Goal: Task Accomplishment & Management: Manage account settings

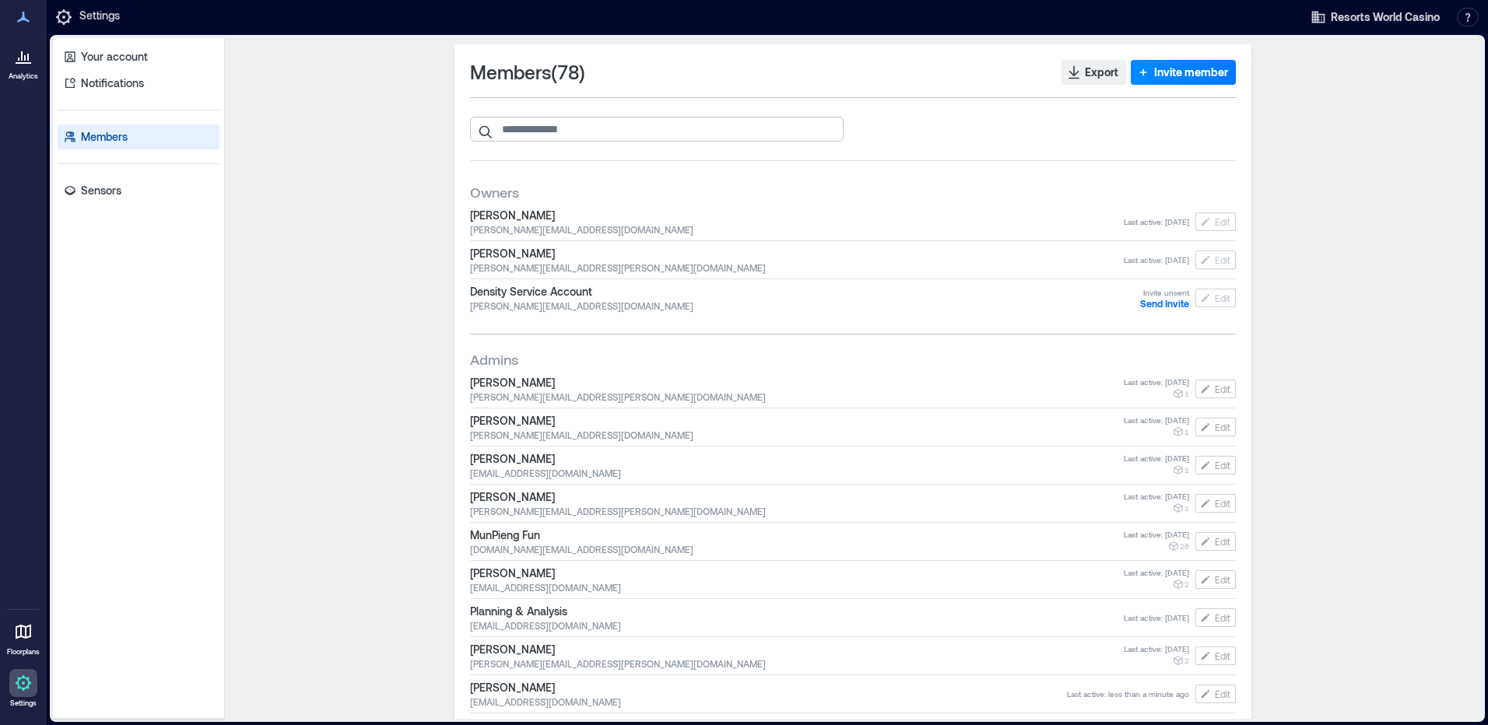
click at [675, 132] on input "search" at bounding box center [657, 129] width 374 height 25
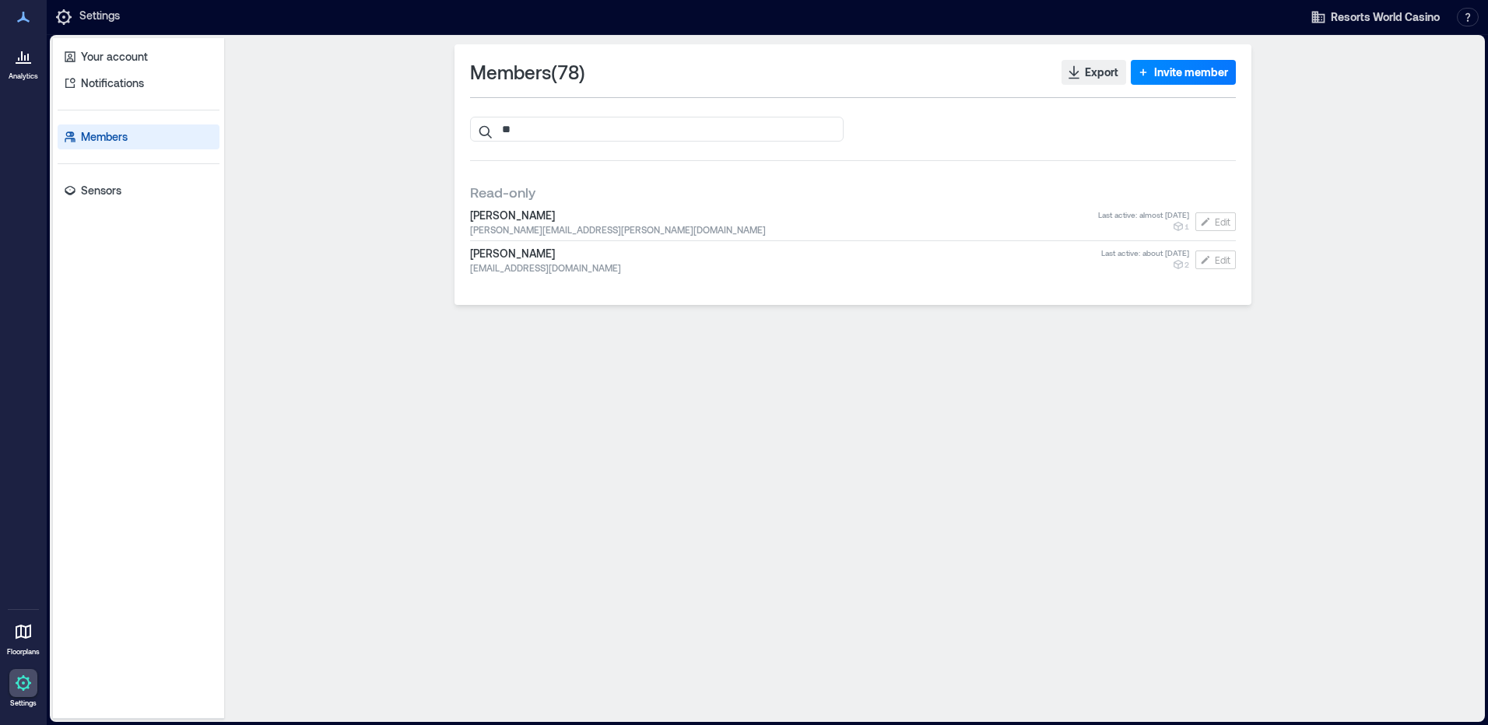
type input "*"
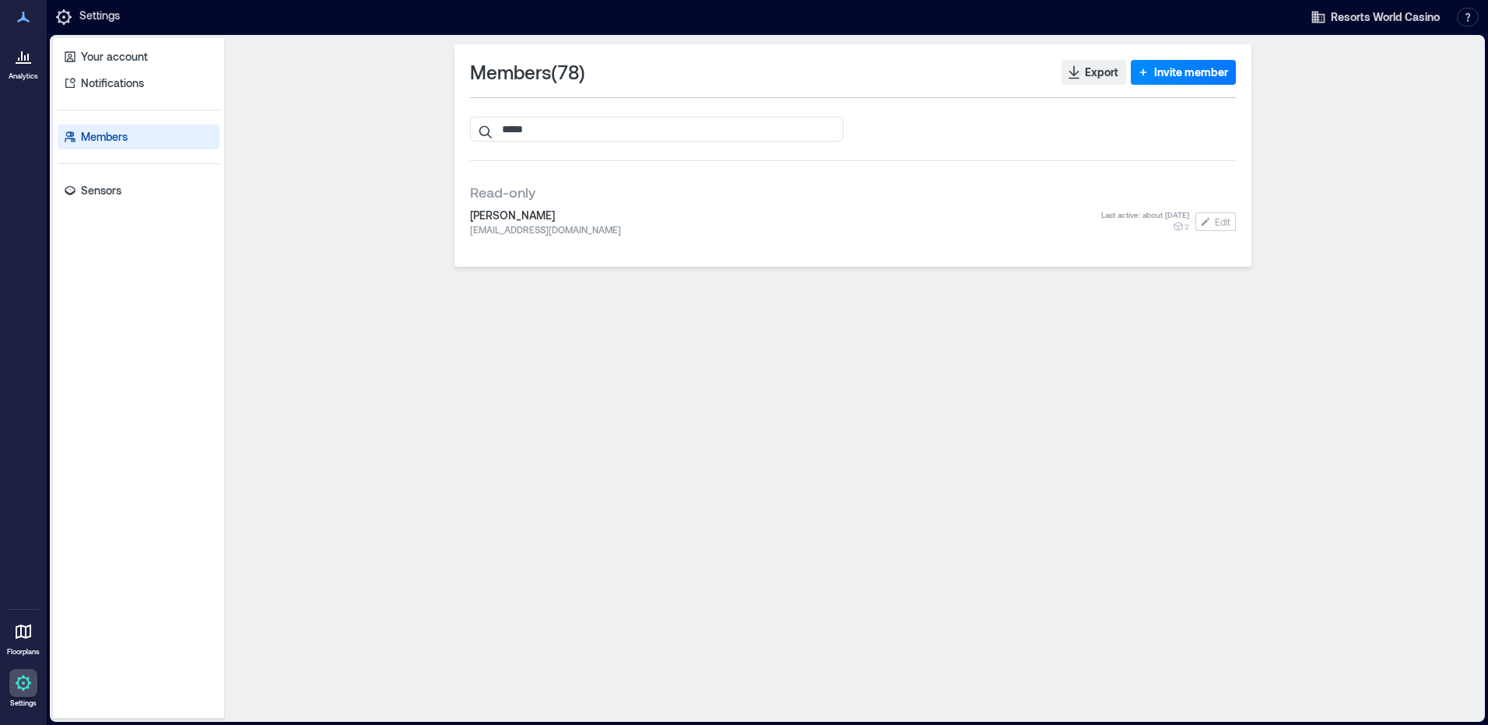
type input "*****"
click at [522, 215] on span "[PERSON_NAME]" at bounding box center [785, 216] width 631 height 16
drag, startPoint x: 522, startPoint y: 215, endPoint x: 711, endPoint y: 216, distance: 188.3
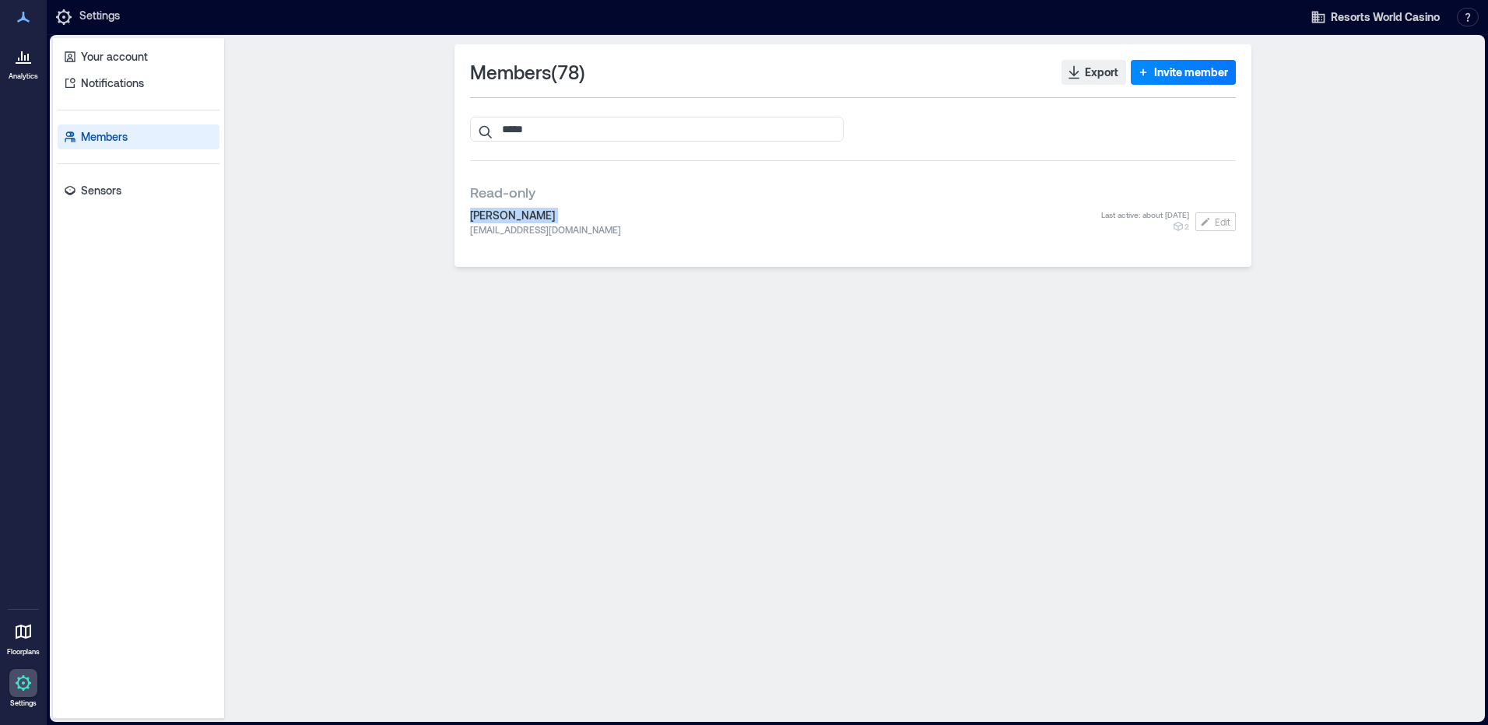
click at [711, 216] on span "[PERSON_NAME]" at bounding box center [785, 216] width 631 height 16
click at [589, 234] on span "[EMAIL_ADDRESS][DOMAIN_NAME]" at bounding box center [785, 229] width 631 height 12
click at [590, 234] on span "[EMAIL_ADDRESS][DOMAIN_NAME]" at bounding box center [785, 229] width 631 height 12
click at [143, 142] on link "Members" at bounding box center [139, 137] width 162 height 25
drag, startPoint x: 577, startPoint y: 134, endPoint x: 394, endPoint y: 115, distance: 183.8
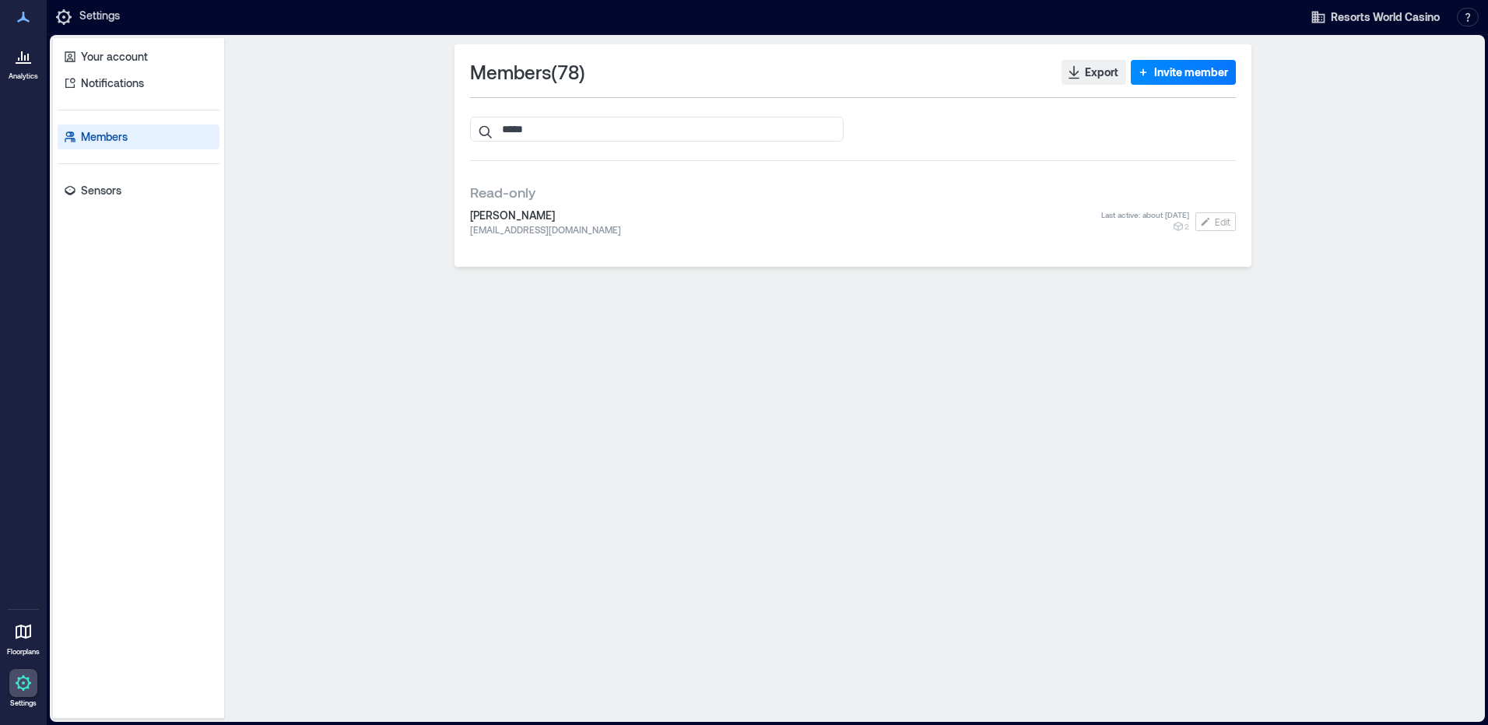
click at [395, 115] on div "Members ( 78 ) Export Invite member ***** Read-only [PERSON_NAME] [EMAIL_ADDRES…" at bounding box center [852, 378] width 1245 height 669
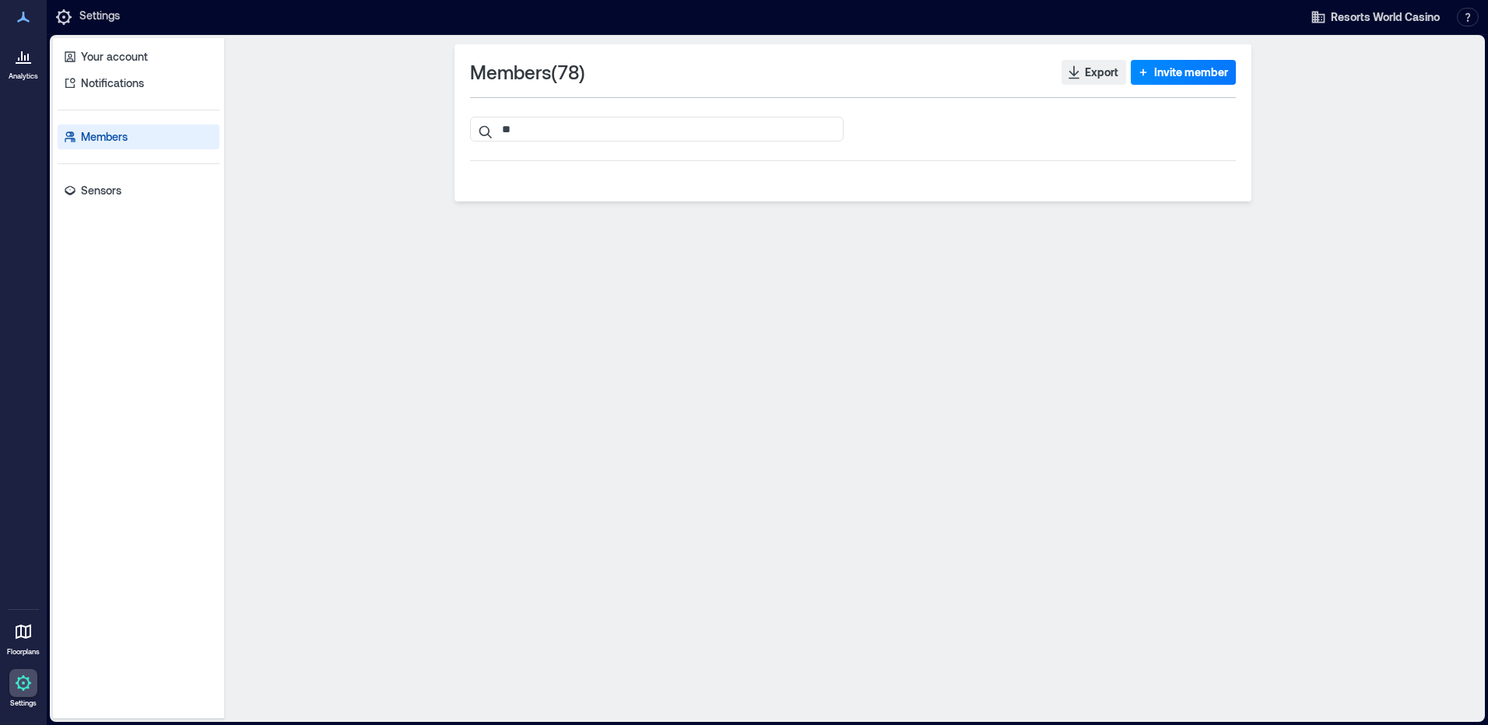
type input "*"
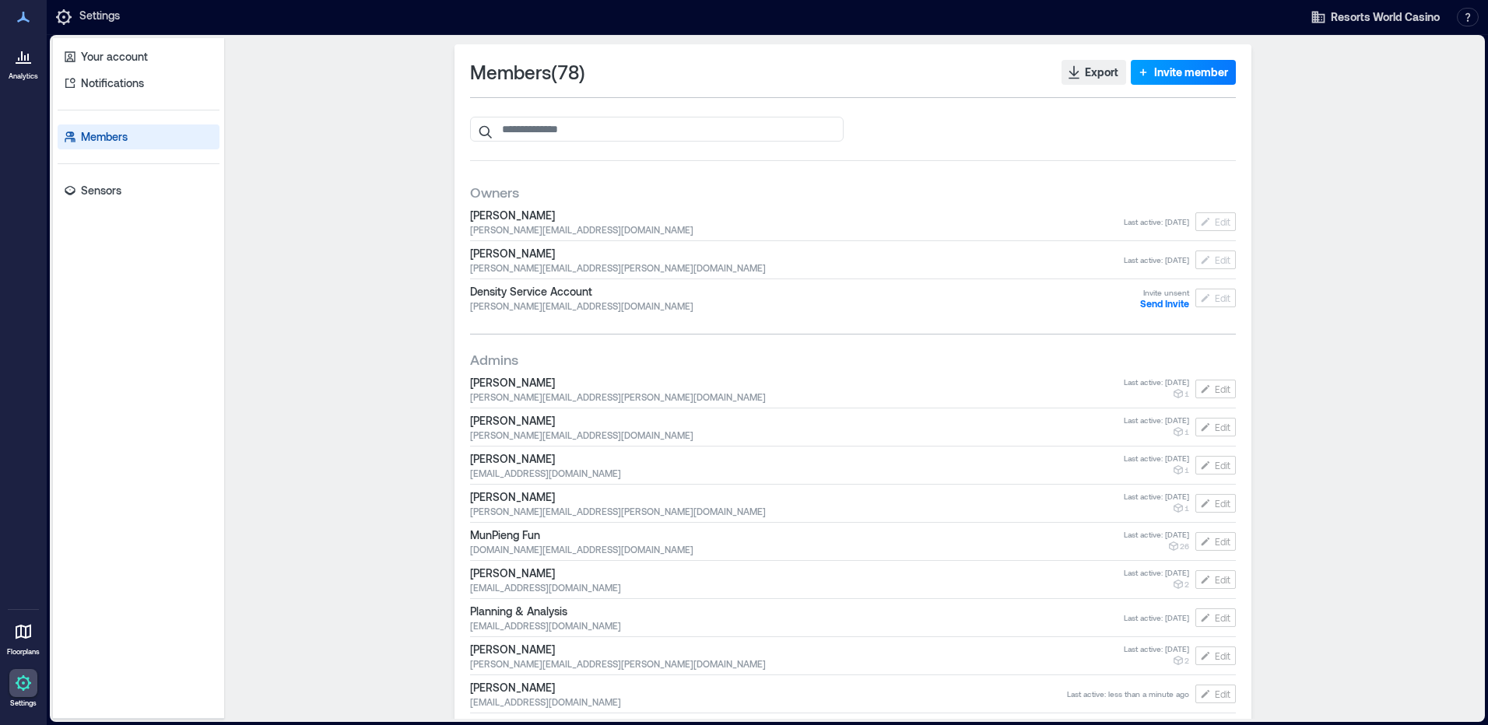
click at [1191, 70] on span "Invite member" at bounding box center [1191, 73] width 74 height 16
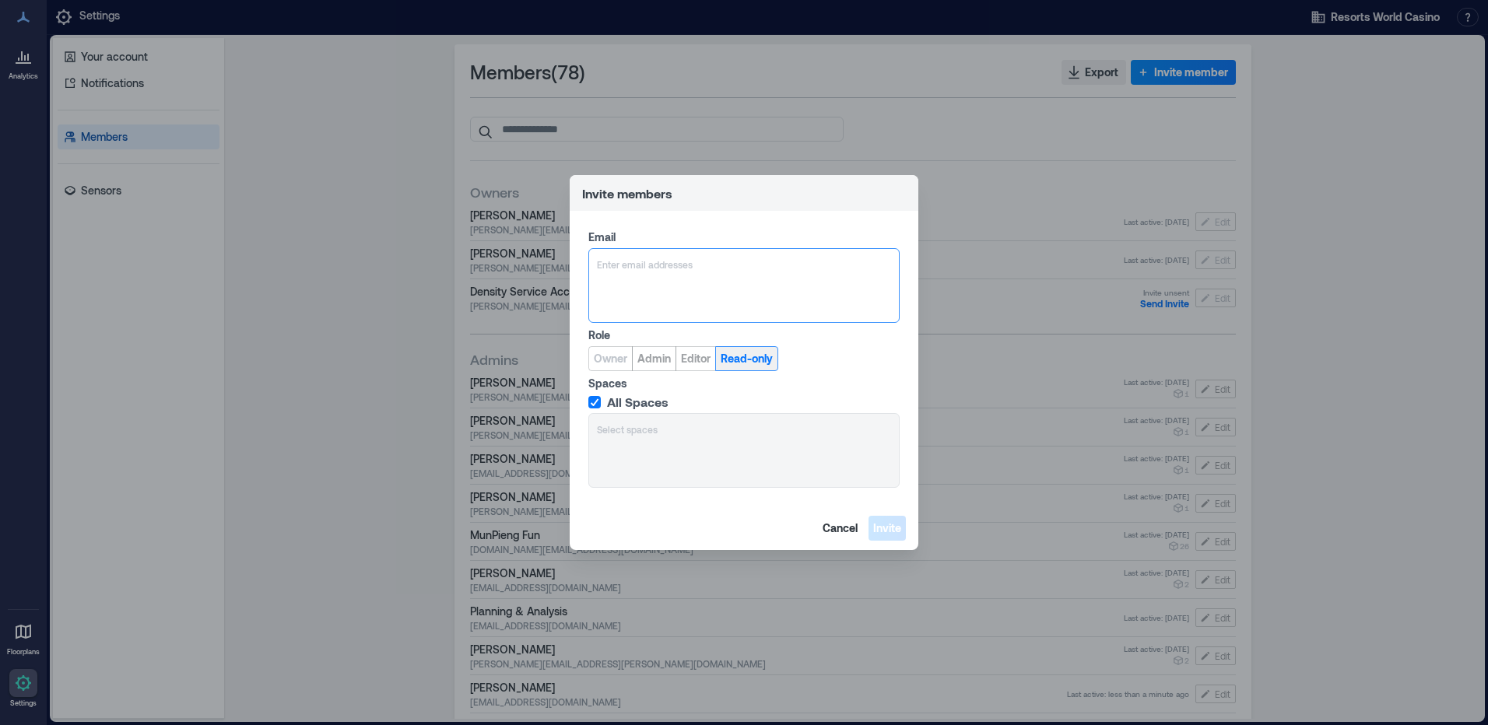
click at [747, 356] on span "Read-only" at bounding box center [747, 359] width 52 height 16
click at [654, 278] on div "Enter email addresses" at bounding box center [743, 285] width 311 height 75
click at [745, 285] on div "Enter email addresses" at bounding box center [743, 285] width 311 height 75
paste input "**********"
type input "**********"
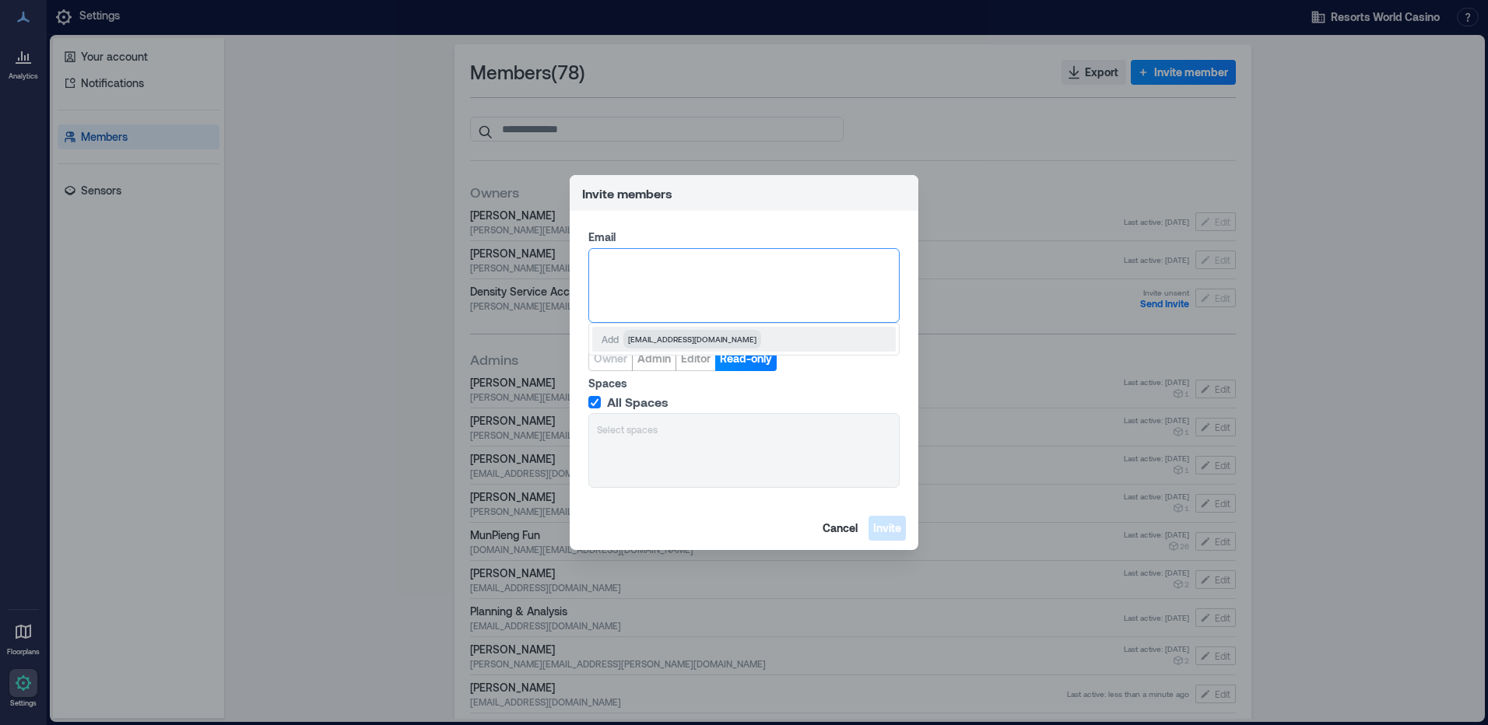
click at [735, 449] on div "All Spaces Select spaces" at bounding box center [743, 441] width 311 height 93
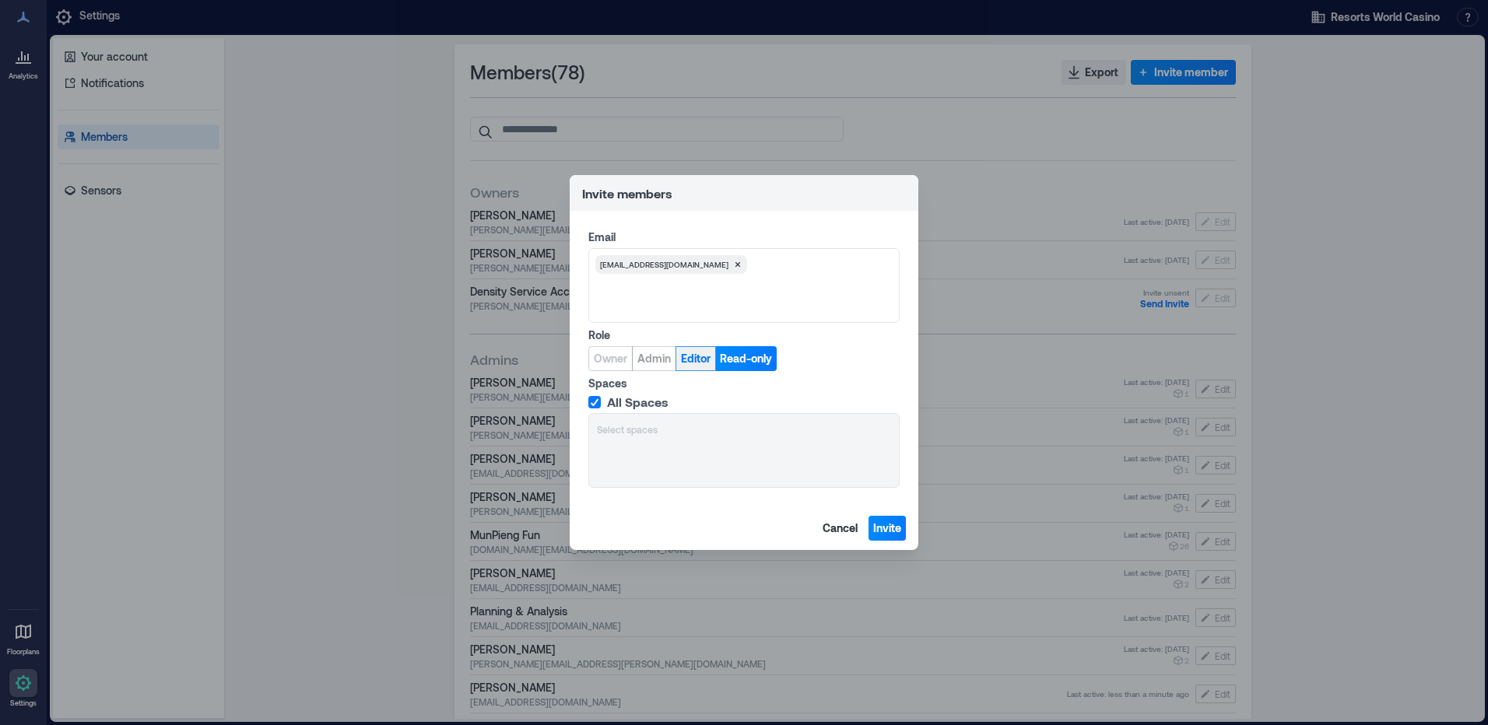
click at [698, 353] on span "Editor" at bounding box center [696, 359] width 30 height 16
click at [750, 359] on span "Read-only" at bounding box center [746, 359] width 52 height 16
click at [629, 401] on span "All Spaces" at bounding box center [637, 403] width 61 height 16
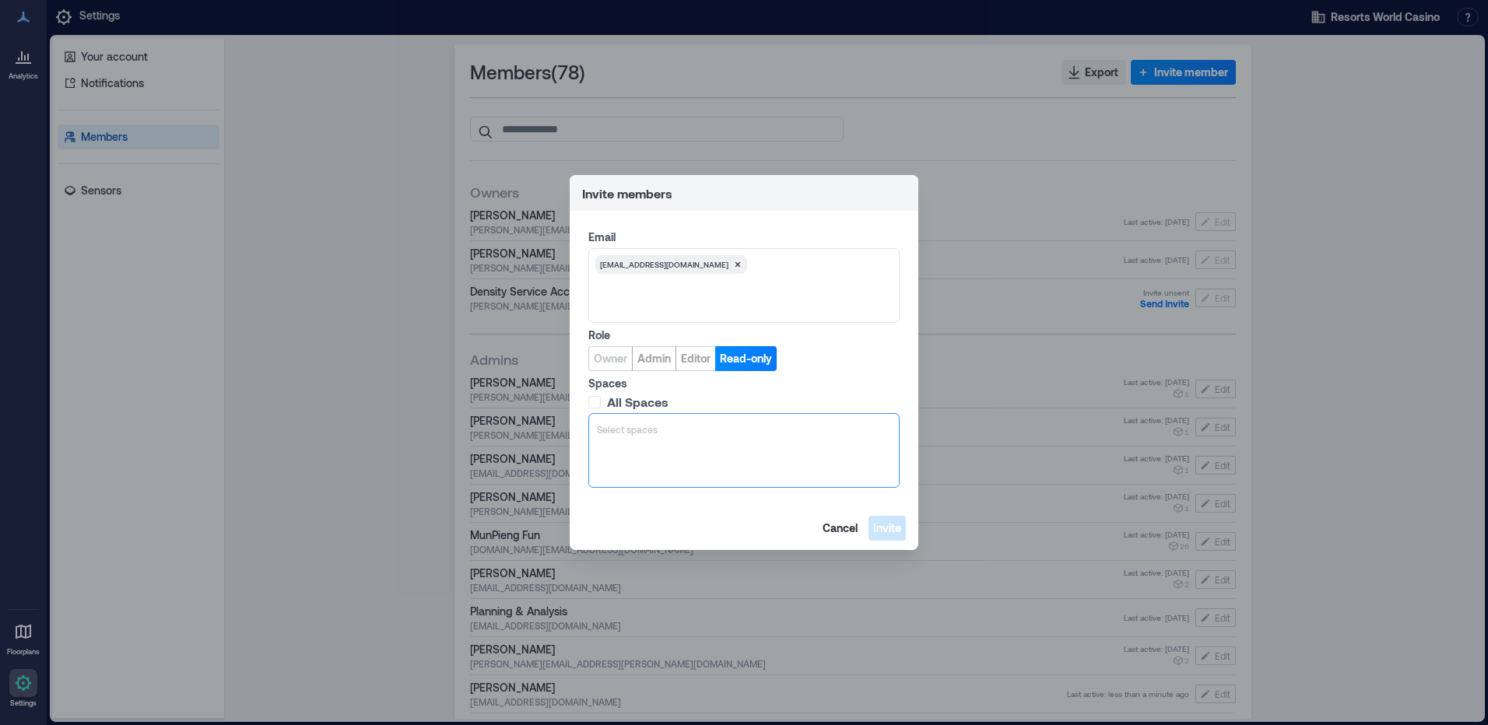
click at [655, 437] on div "Select spaces" at bounding box center [743, 429] width 297 height 19
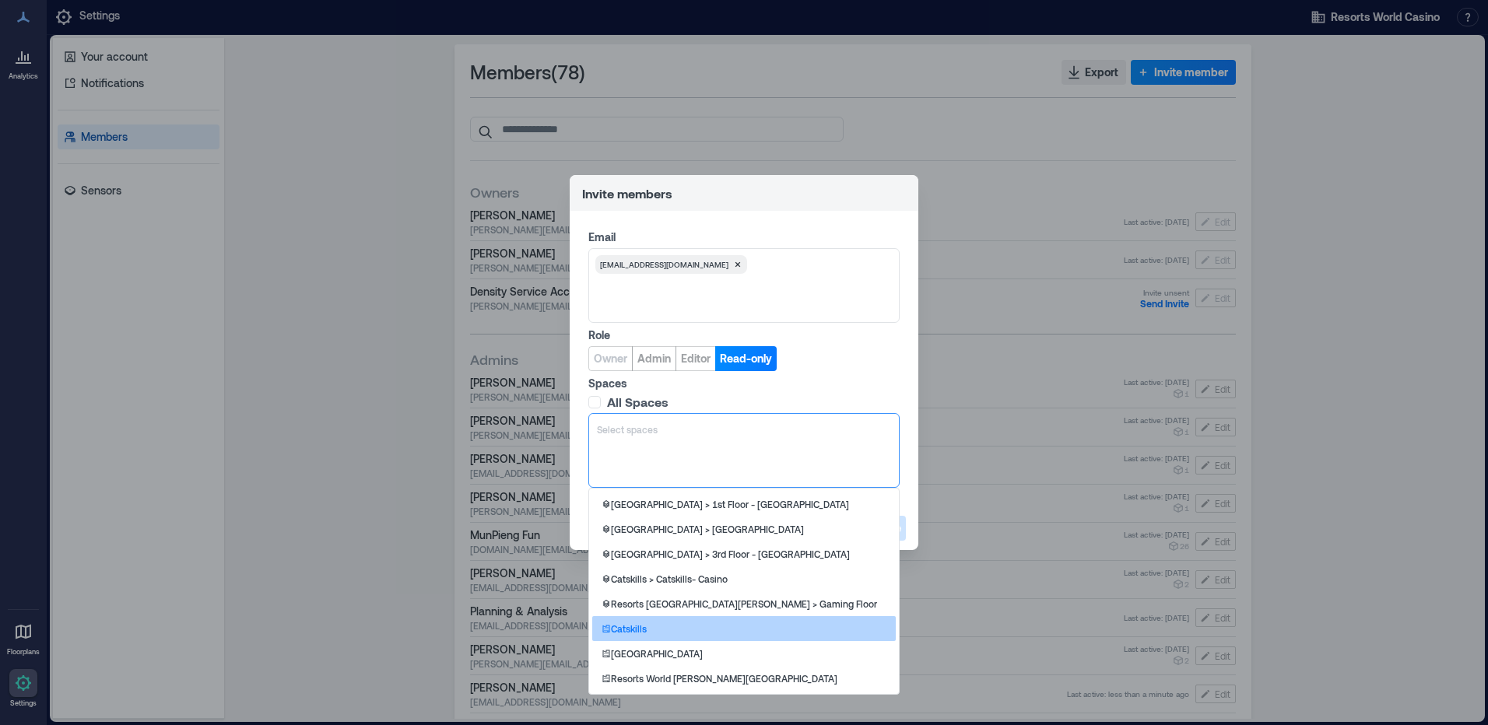
click at [734, 626] on div "Catskills" at bounding box center [744, 628] width 304 height 25
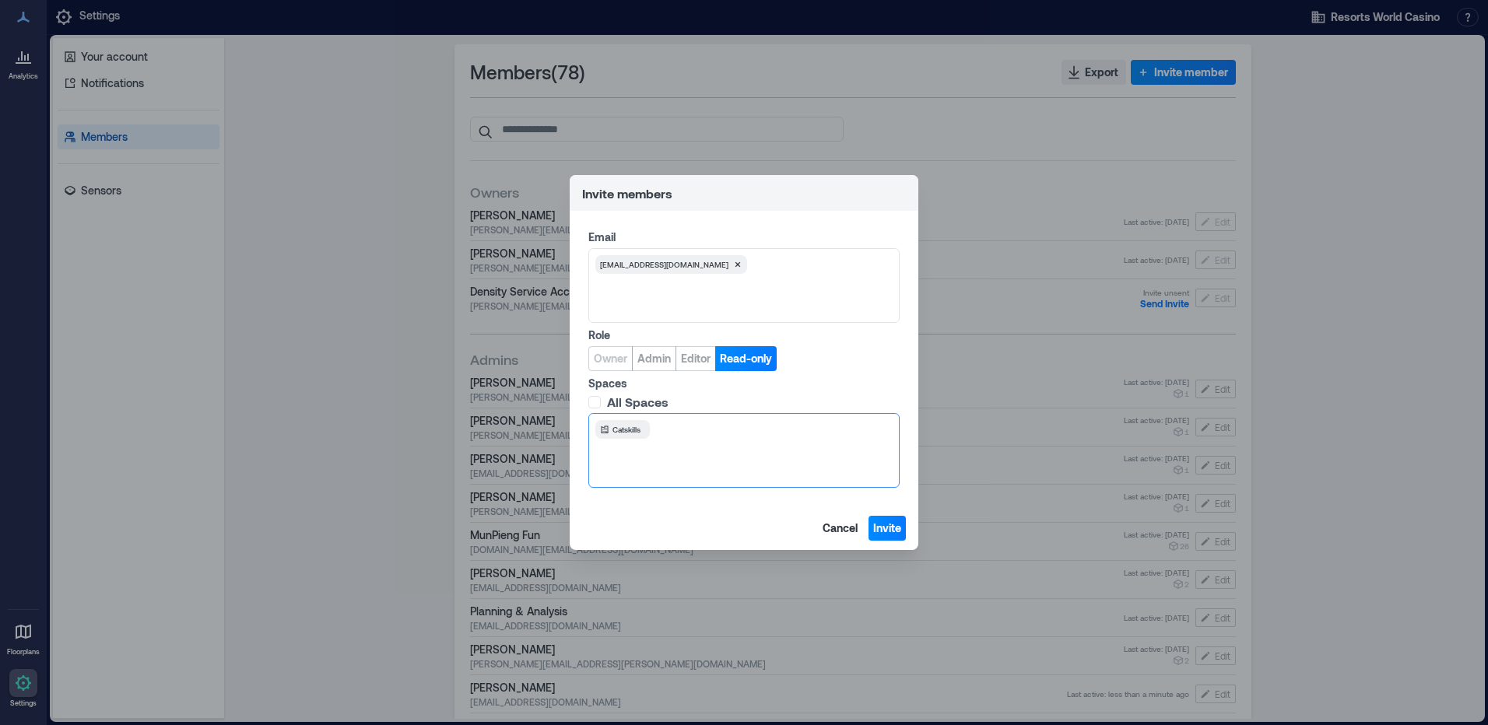
click at [692, 437] on div "Catskills" at bounding box center [743, 429] width 297 height 19
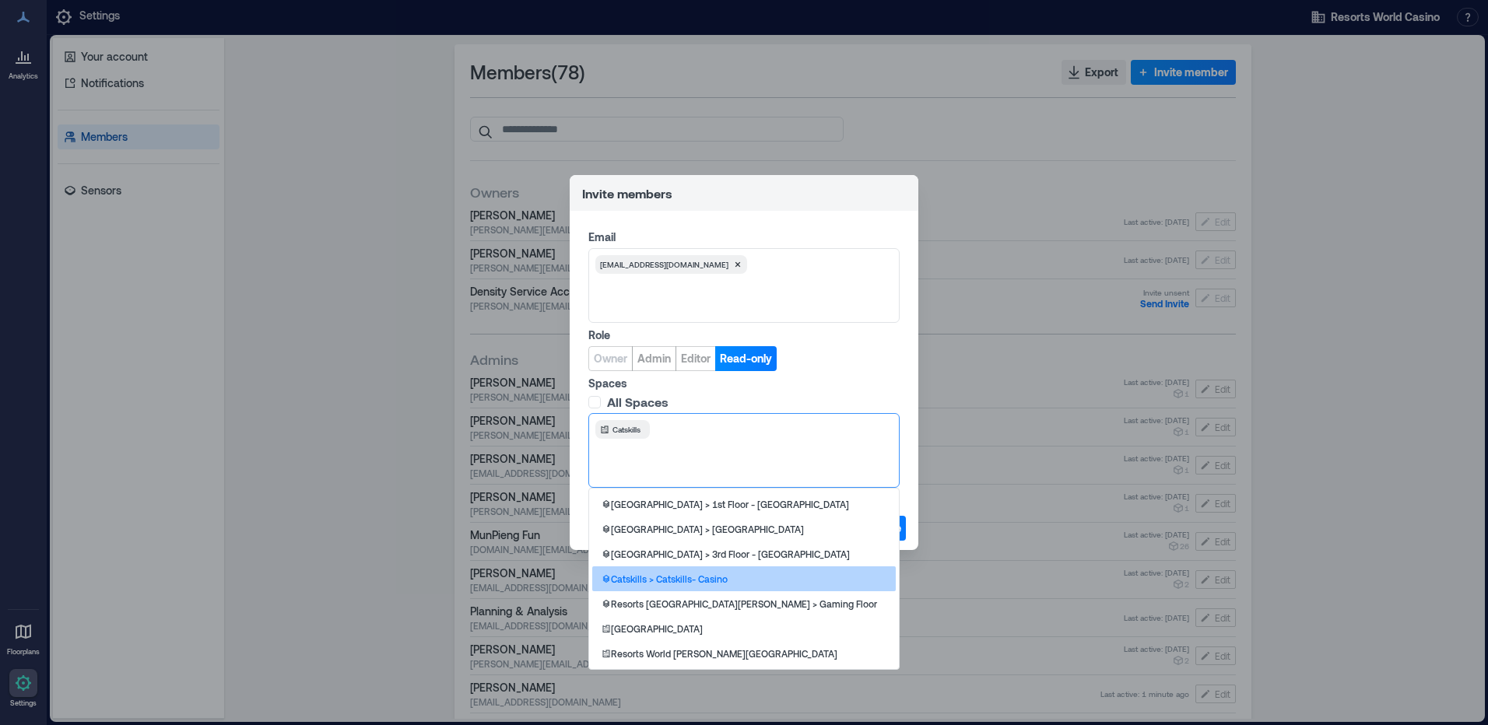
click at [712, 576] on p "Catskills > Catskills- Casino" at bounding box center [669, 579] width 117 height 12
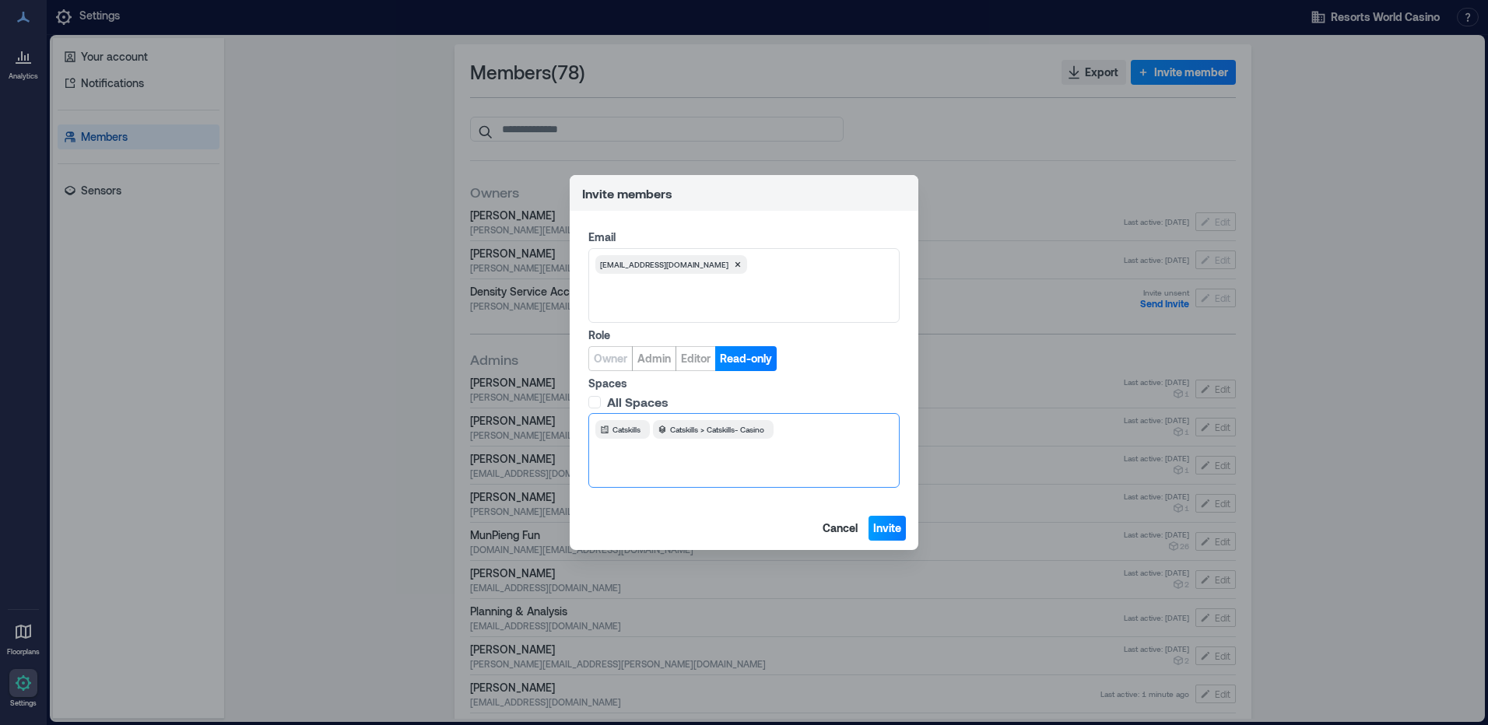
click at [883, 530] on span "Invite" at bounding box center [887, 529] width 28 height 16
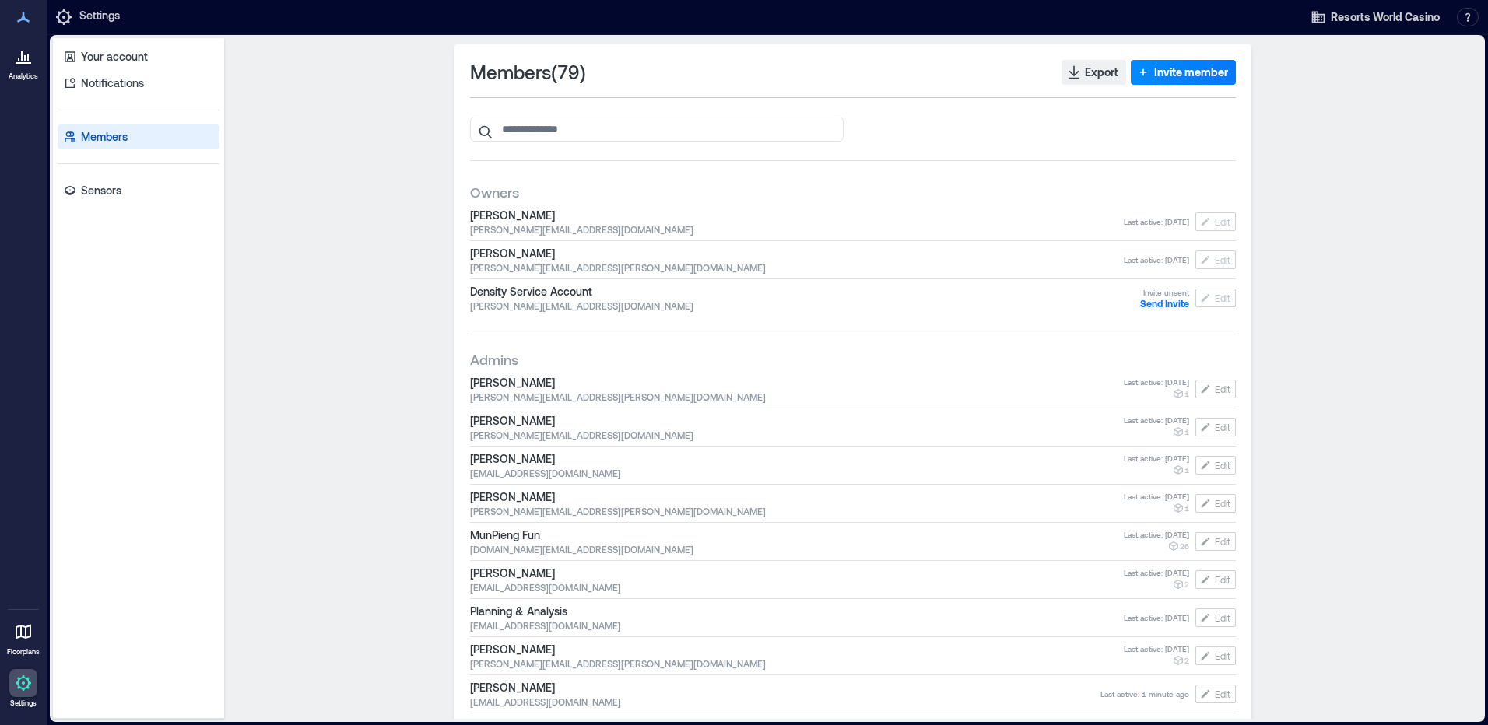
drag, startPoint x: 372, startPoint y: 0, endPoint x: 1474, endPoint y: 284, distance: 1138.1
click at [1444, 242] on div "Members ( 79 ) Export Invite member Owners [PERSON_NAME] [PERSON_NAME][EMAIL_AD…" at bounding box center [852, 378] width 1245 height 669
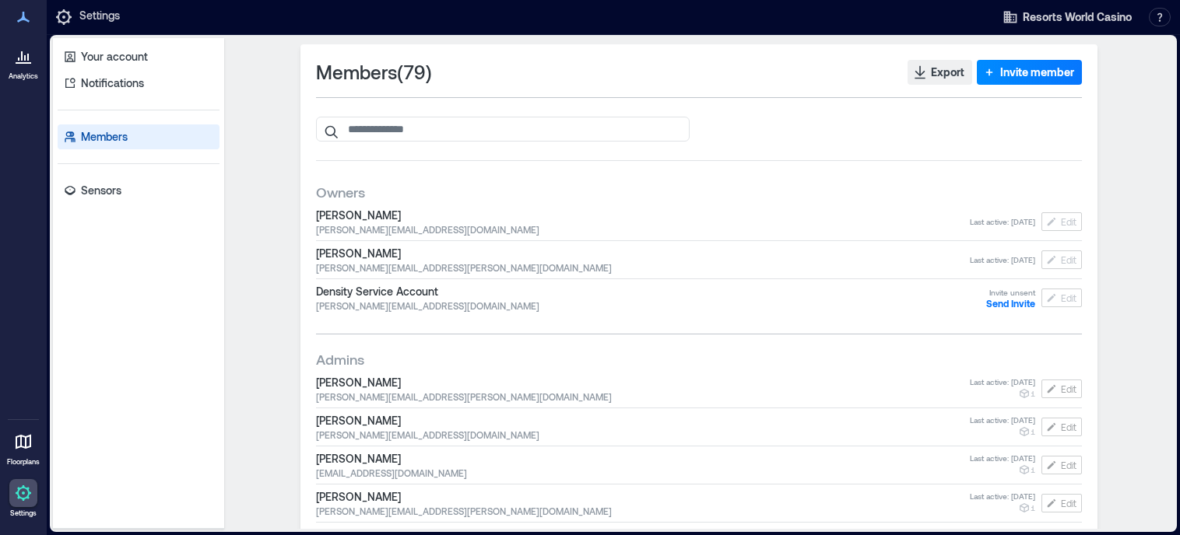
drag, startPoint x: 16, startPoint y: 153, endPoint x: 223, endPoint y: 30, distance: 240.5
click at [16, 153] on div "Analytics Floorplans Settings" at bounding box center [23, 267] width 47 height 535
